Goal: Task Accomplishment & Management: Manage account settings

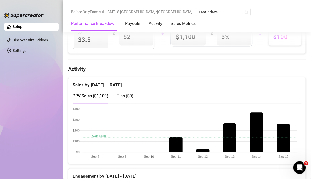
scroll to position [257, 0]
click at [154, 67] on h4 "Activity" at bounding box center [186, 69] width 237 height 7
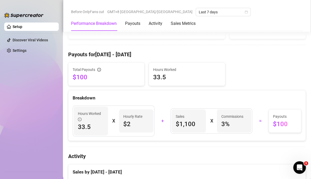
scroll to position [170, 0]
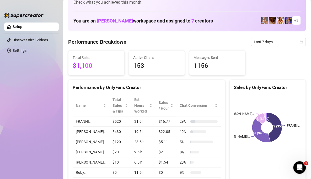
scroll to position [17, 0]
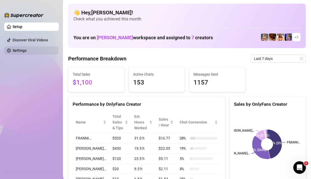
click at [26, 48] on link "Settings" at bounding box center [20, 50] width 14 height 4
